Goal: Transaction & Acquisition: Purchase product/service

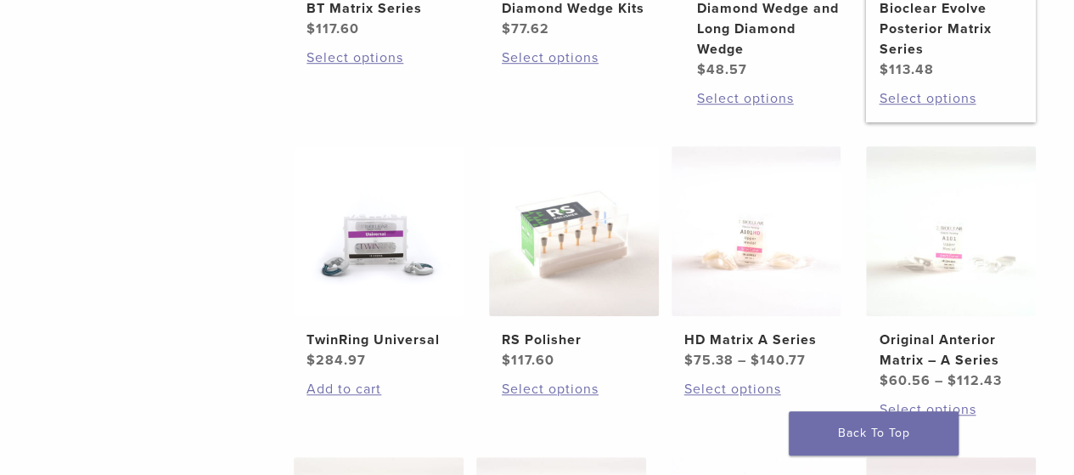
scroll to position [594, 0]
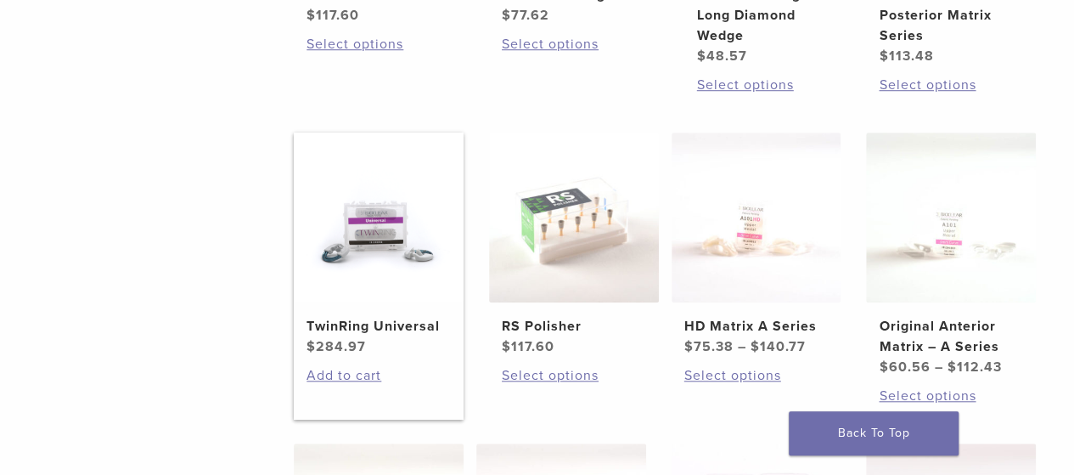
click at [359, 227] on img at bounding box center [379, 217] width 170 height 170
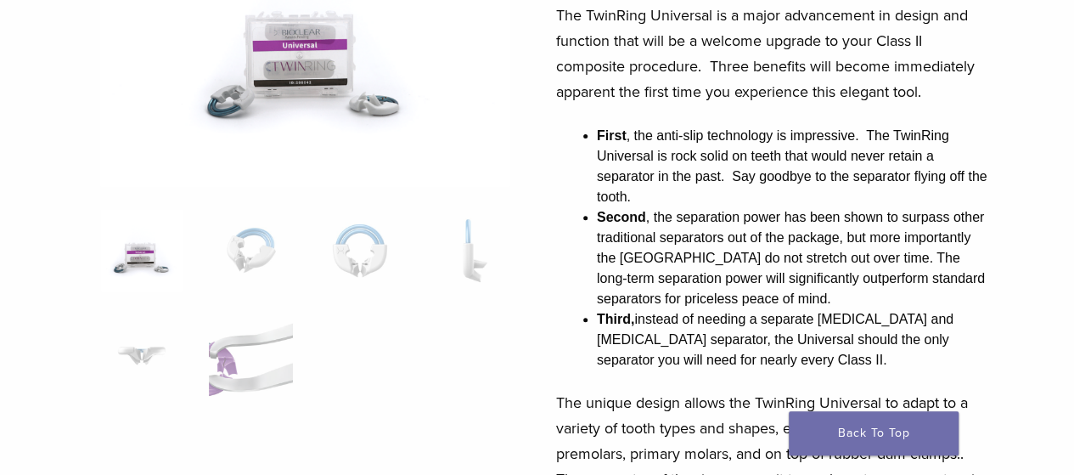
scroll to position [424, 0]
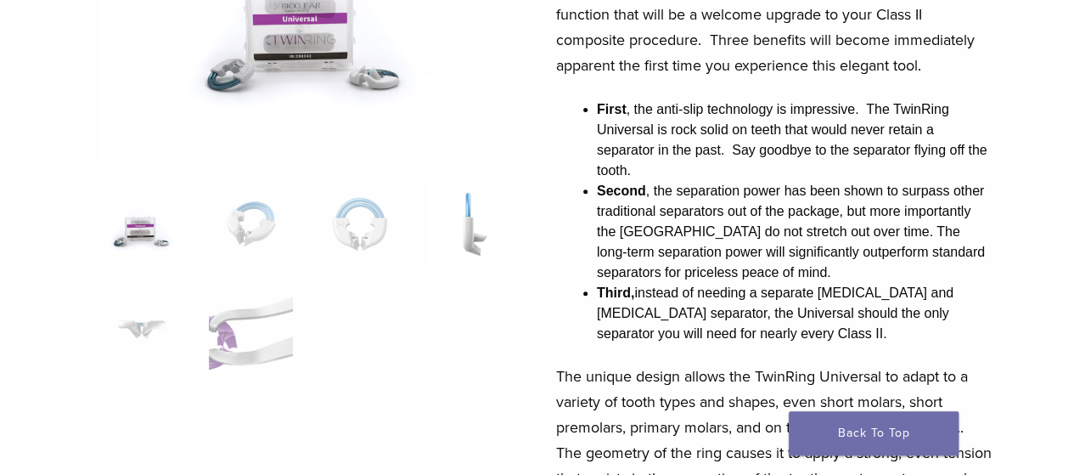
click at [488, 186] on div at bounding box center [305, 443] width 410 height 1150
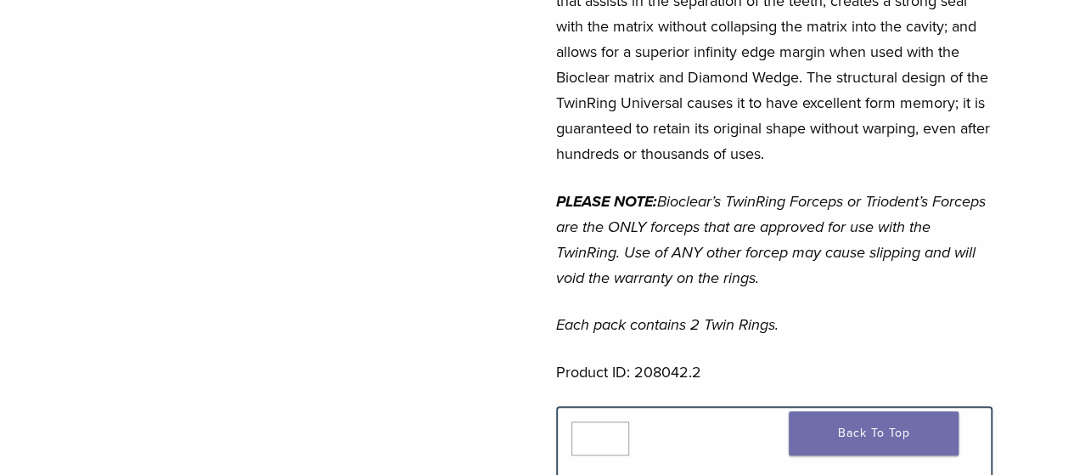
scroll to position [1104, 0]
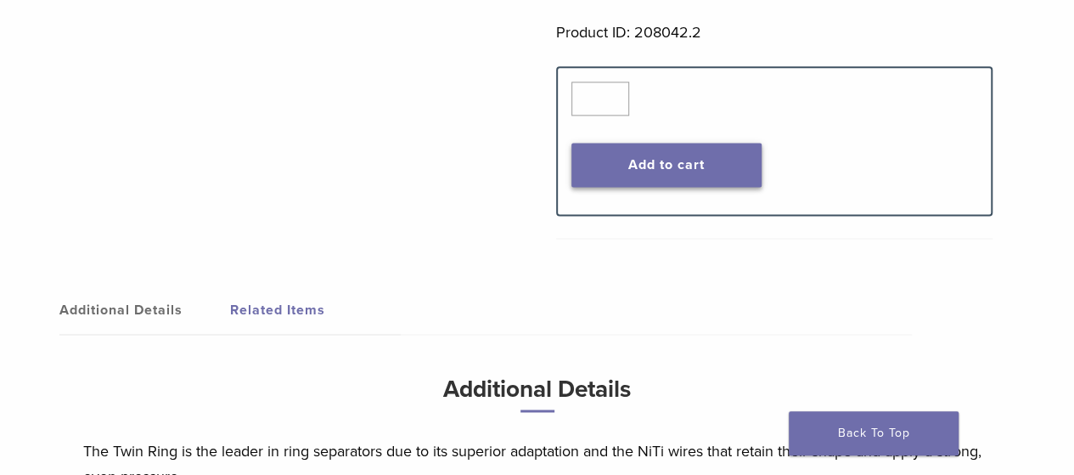
click at [687, 163] on button "Add to cart" at bounding box center [666, 165] width 190 height 44
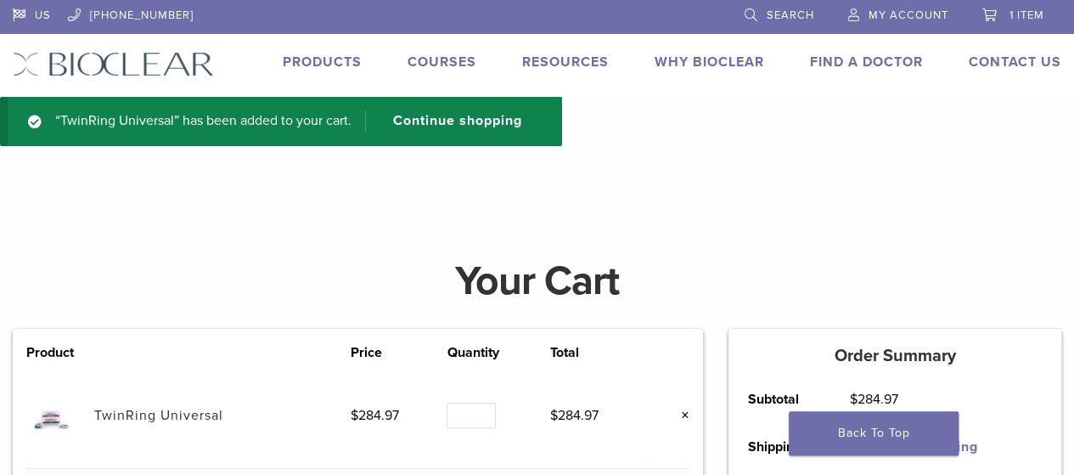
click at [304, 64] on link "Products" at bounding box center [322, 61] width 79 height 17
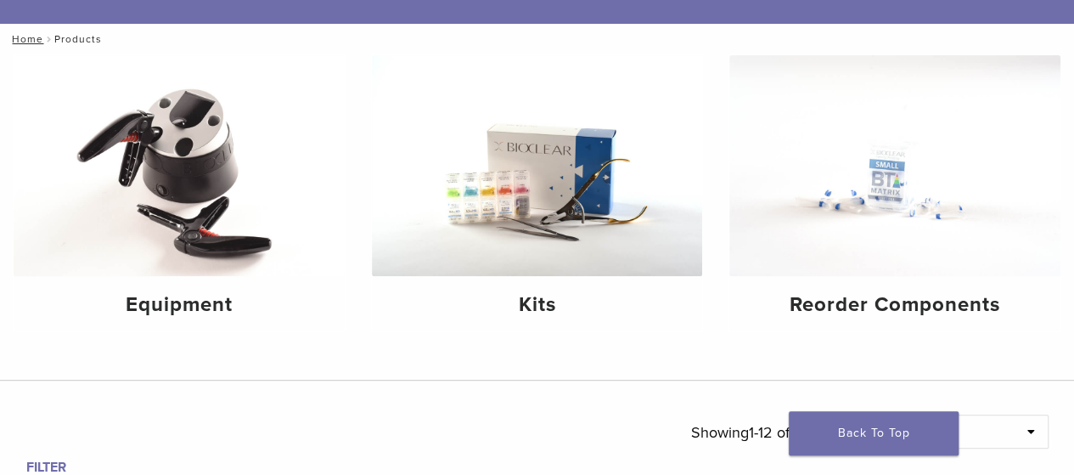
scroll to position [170, 0]
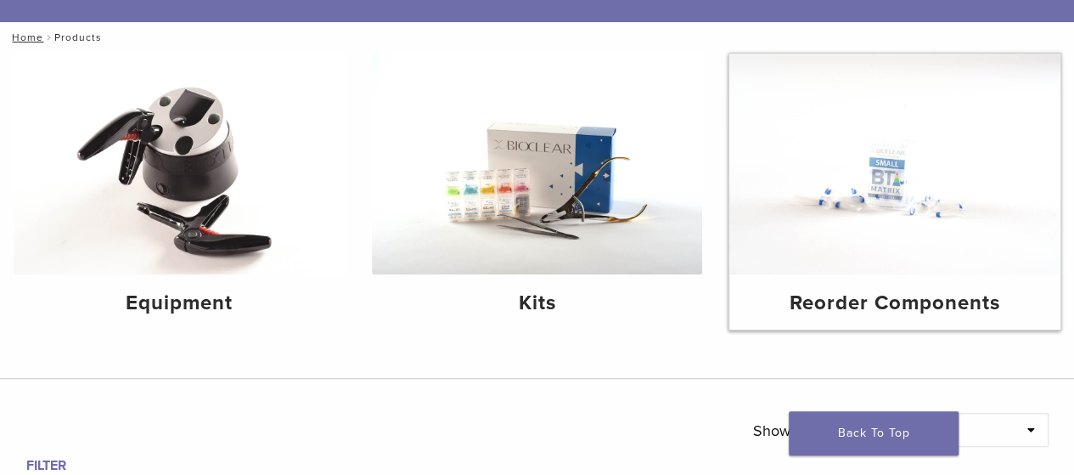
click at [857, 301] on h4 "Reorder Components" at bounding box center [895, 303] width 304 height 31
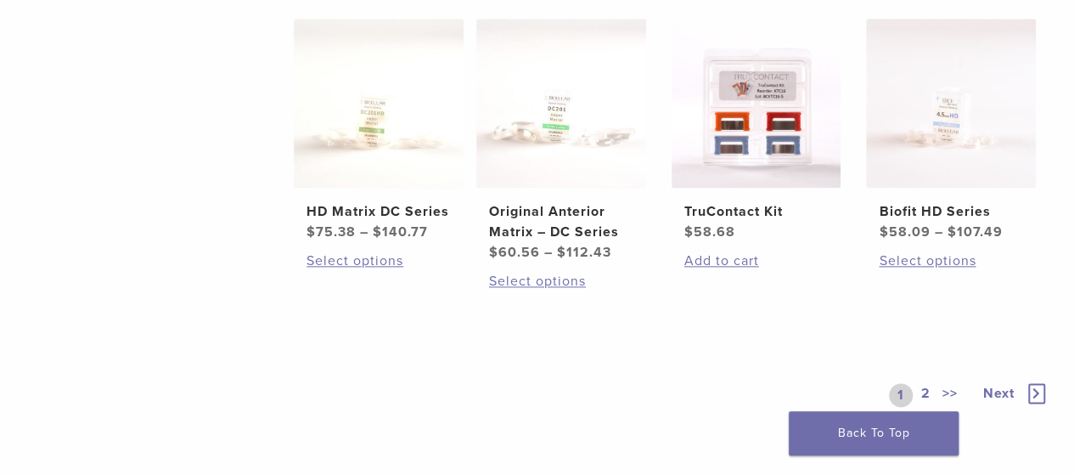
scroll to position [1189, 0]
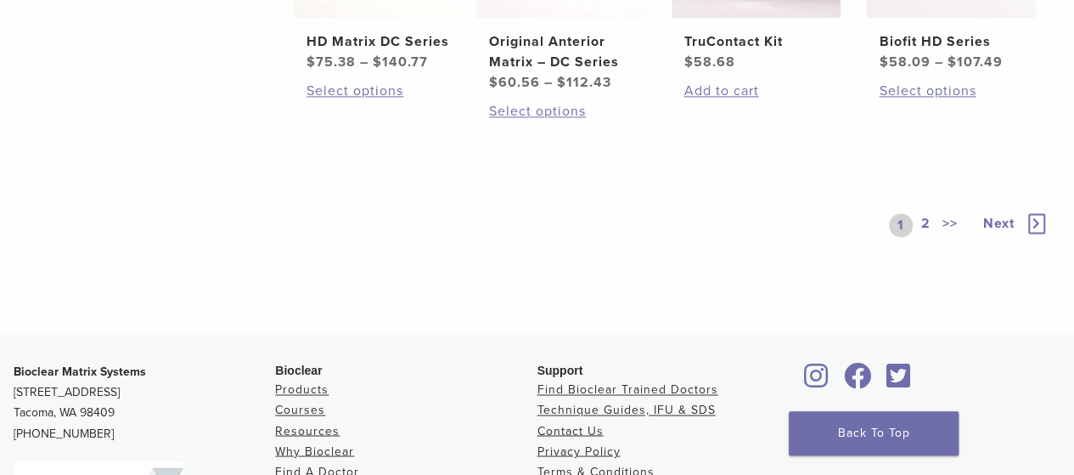
click at [926, 222] on link "2" at bounding box center [926, 225] width 16 height 24
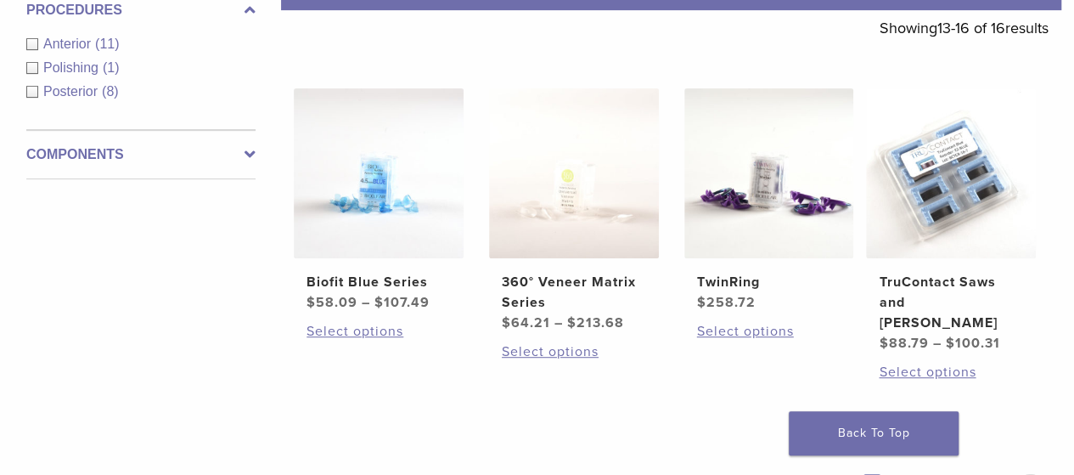
scroll to position [302, 0]
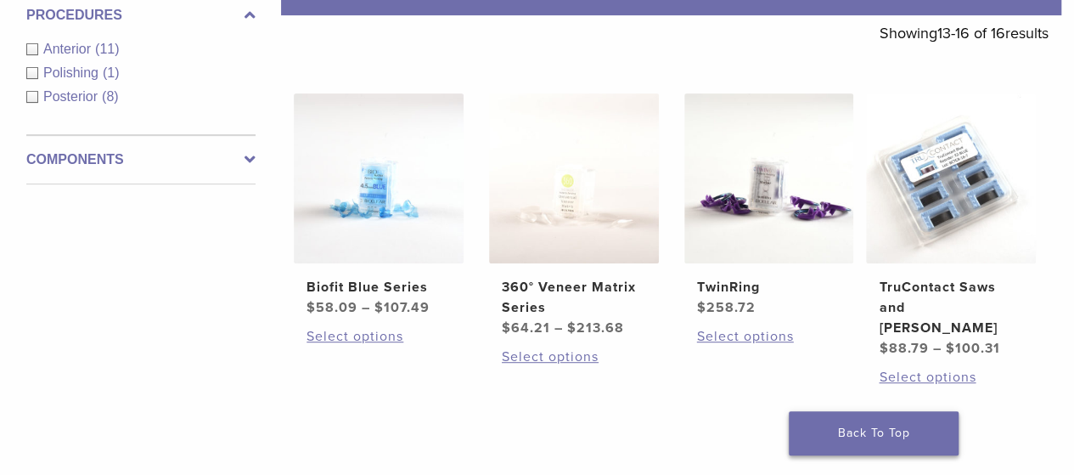
click at [888, 424] on link "Back To Top" at bounding box center [874, 433] width 170 height 44
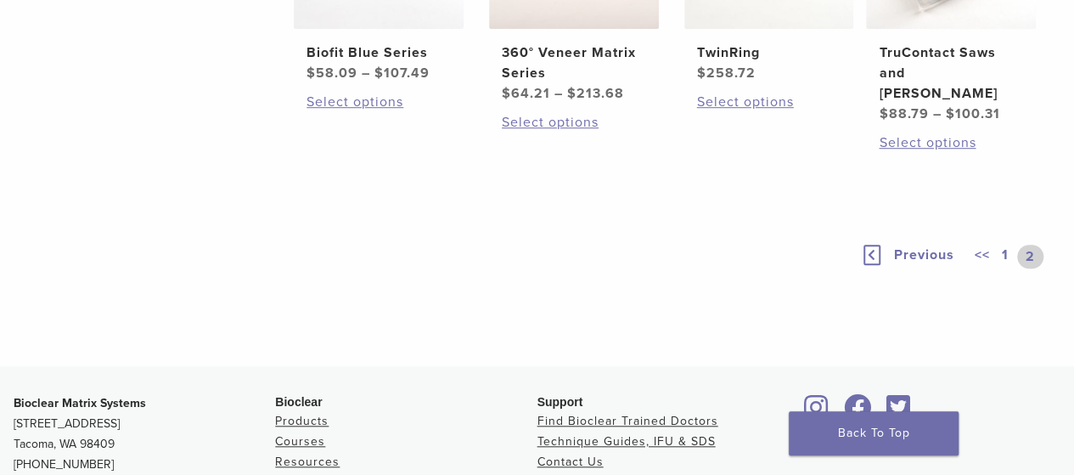
scroll to position [509, 0]
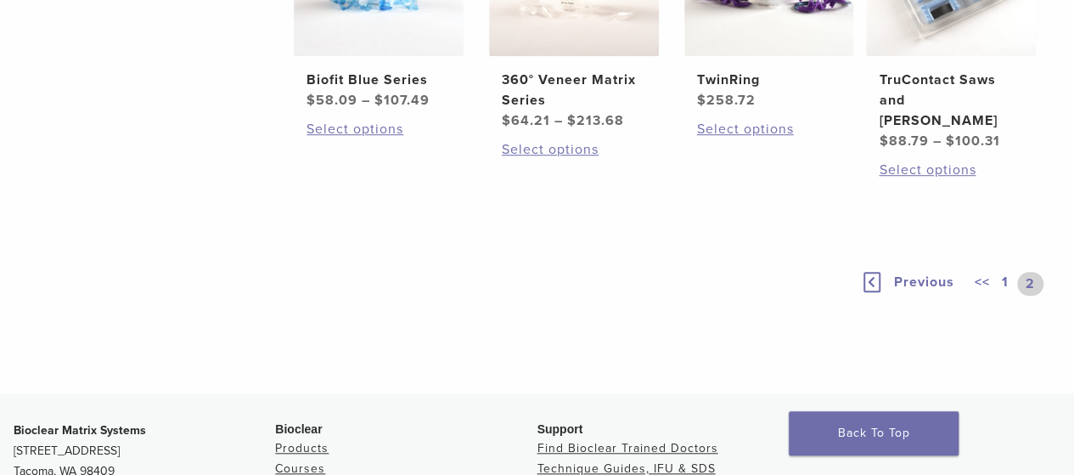
click at [1005, 272] on link "1" at bounding box center [1005, 284] width 14 height 24
click at [874, 272] on icon at bounding box center [871, 282] width 17 height 20
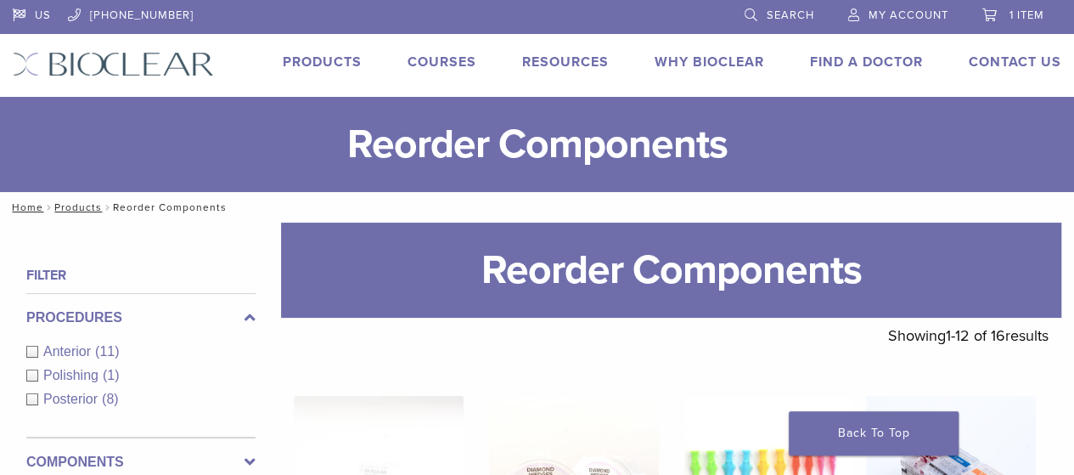
click at [1026, 21] on span "1 item" at bounding box center [1026, 15] width 35 height 14
click at [1014, 15] on span "1 item" at bounding box center [1026, 15] width 35 height 14
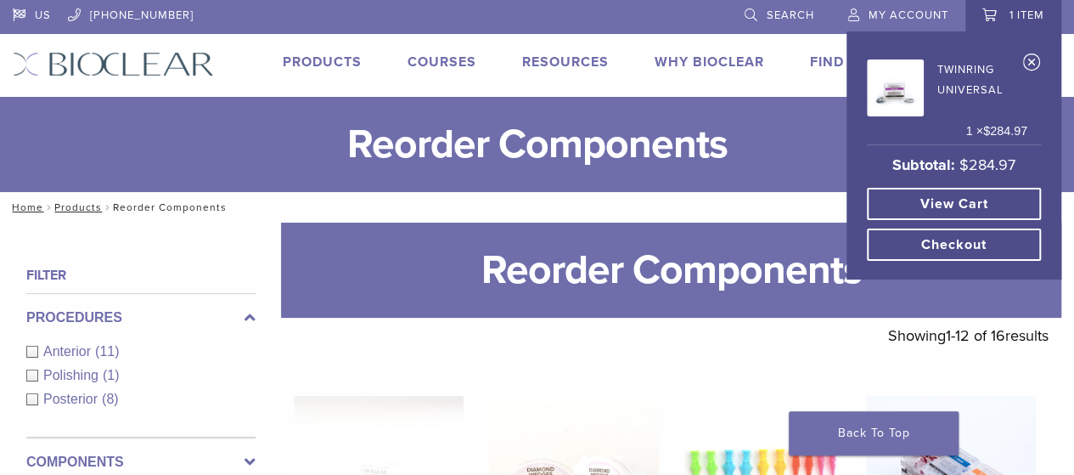
click at [964, 81] on link "TwinRing Universal" at bounding box center [947, 85] width 160 height 62
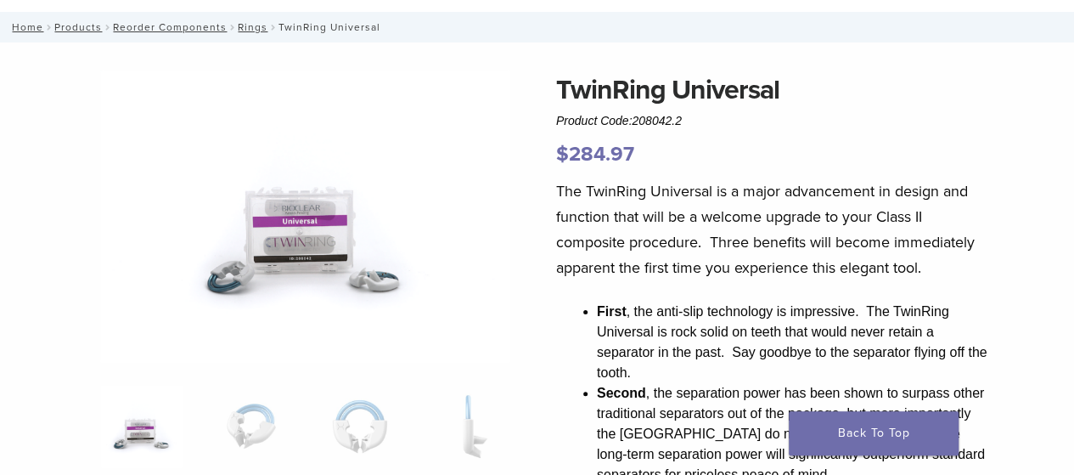
scroll to position [340, 0]
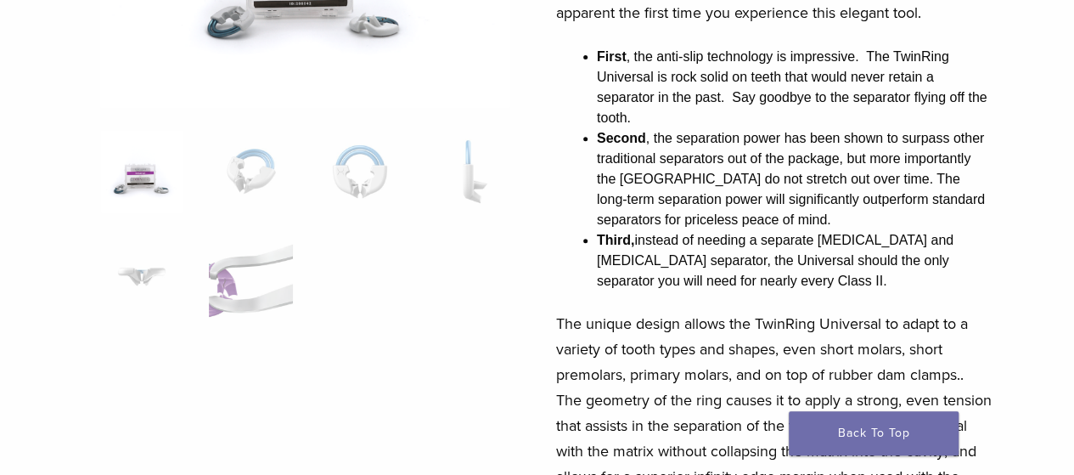
click at [820, 274] on li "Third, instead of needing a separate premolar and molar separator, the Universa…" at bounding box center [795, 260] width 396 height 61
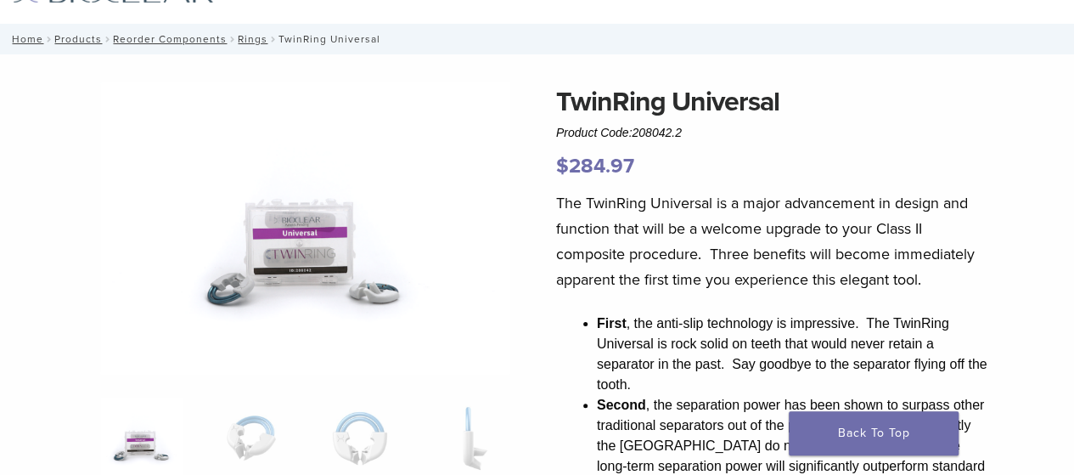
scroll to position [0, 0]
